Goal: Check status: Check status

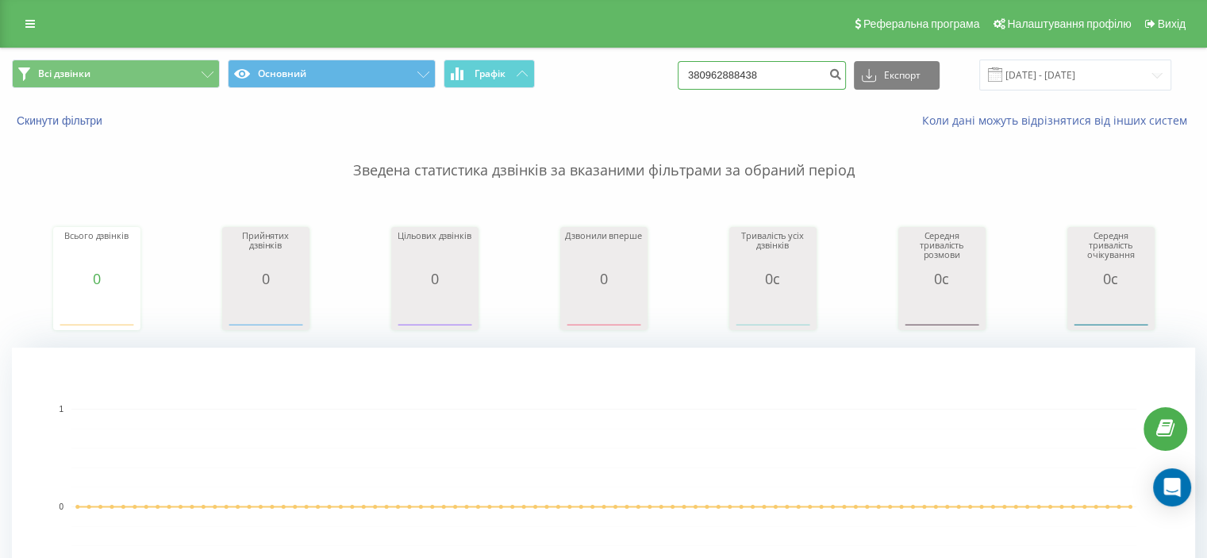
click at [742, 79] on input "380962888438" at bounding box center [762, 75] width 168 height 29
paste input "502222173"
type input "380502222173"
